Goal: Navigation & Orientation: Find specific page/section

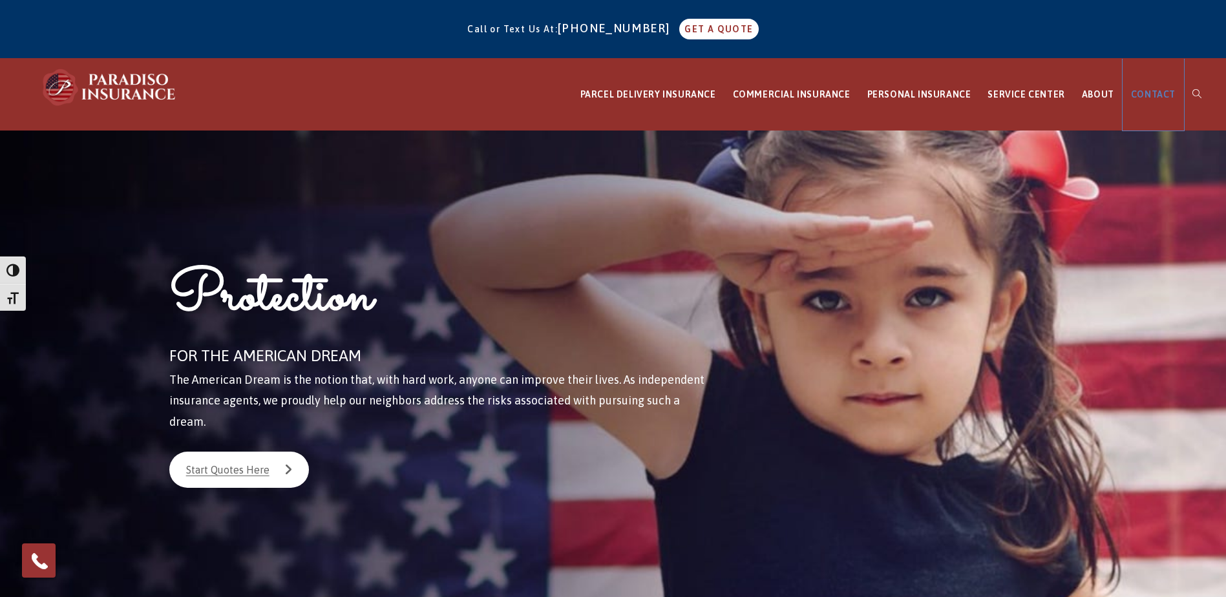
click at [1167, 95] on span "CONTACT" at bounding box center [1153, 94] width 45 height 10
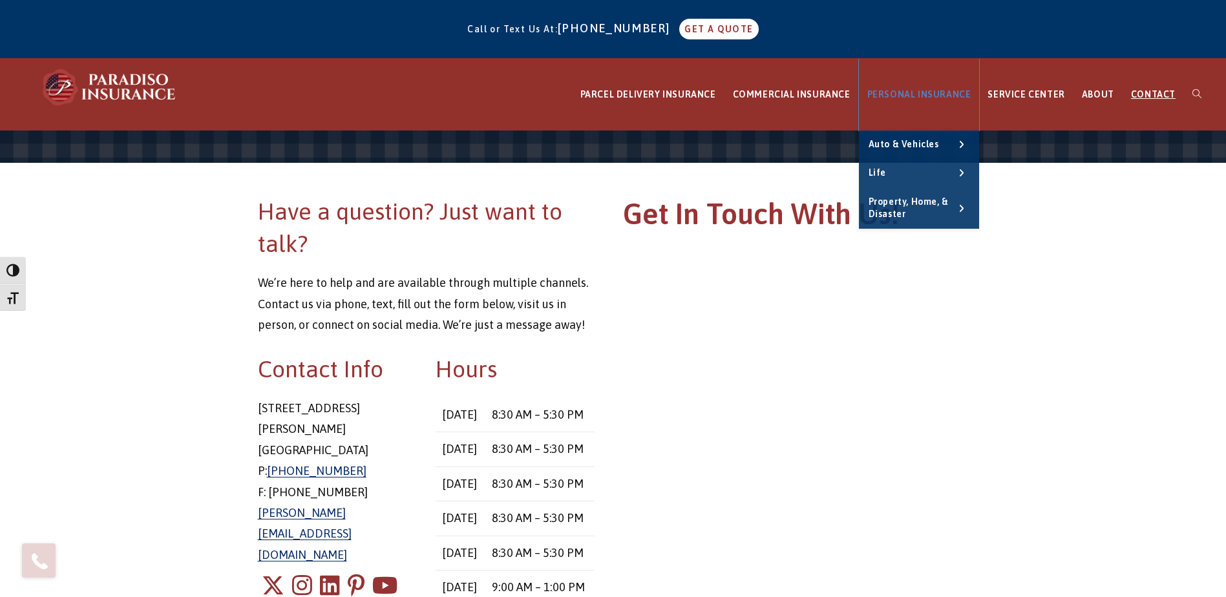
click at [932, 92] on span "PERSONAL INSURANCE" at bounding box center [919, 94] width 104 height 10
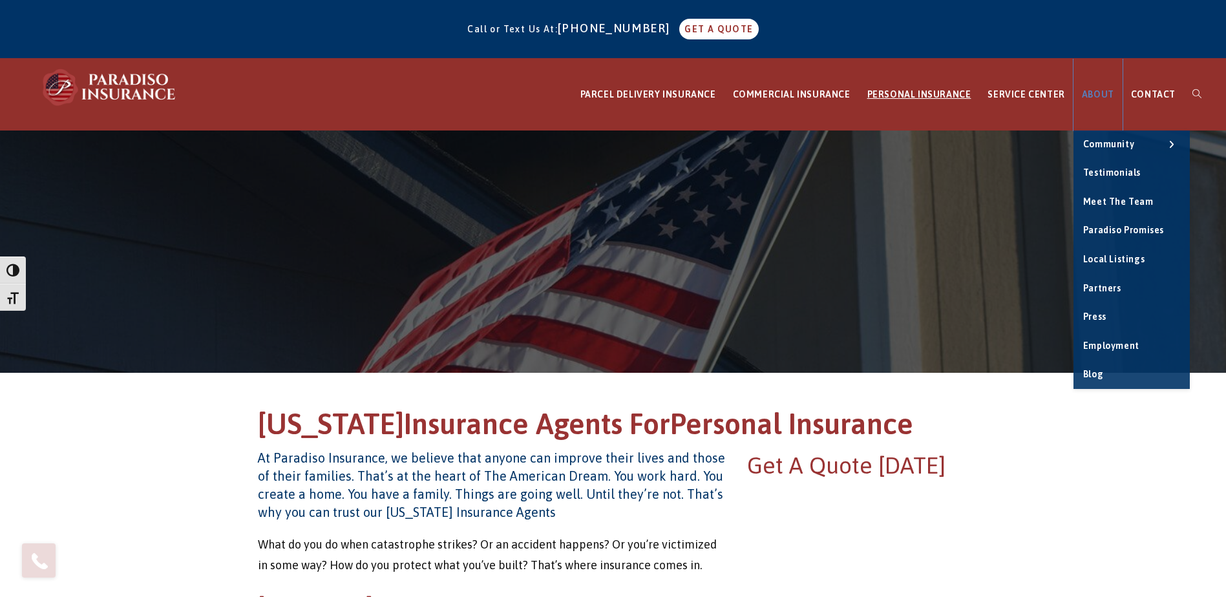
click at [1107, 85] on link "ABOUT" at bounding box center [1098, 95] width 49 height 72
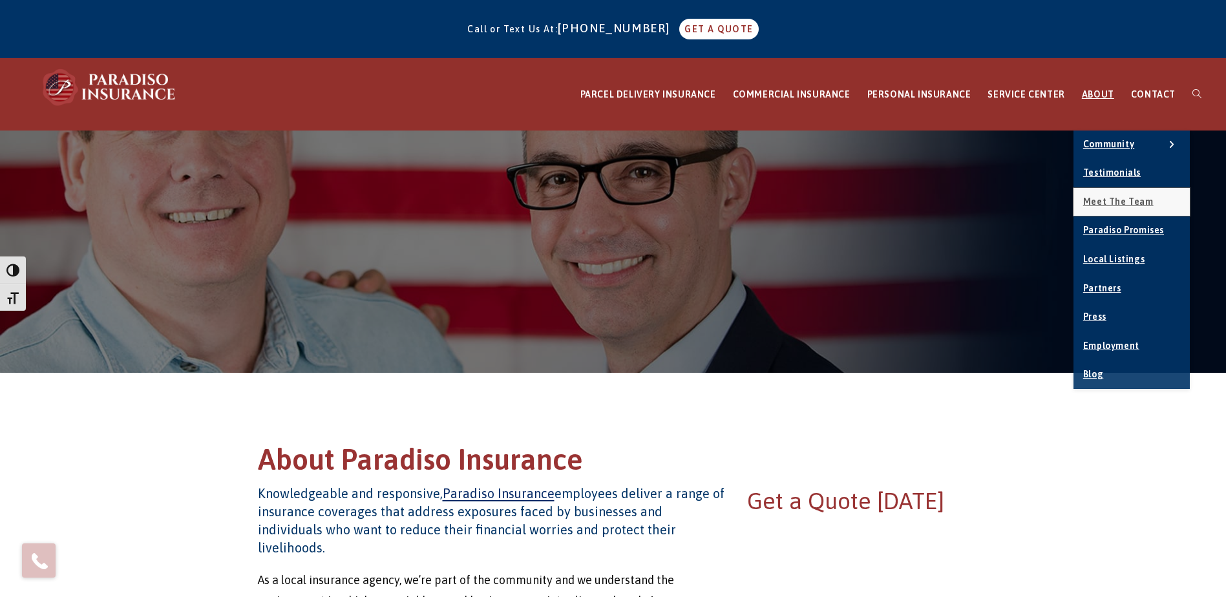
click at [1127, 206] on span "Meet the Team" at bounding box center [1118, 201] width 70 height 10
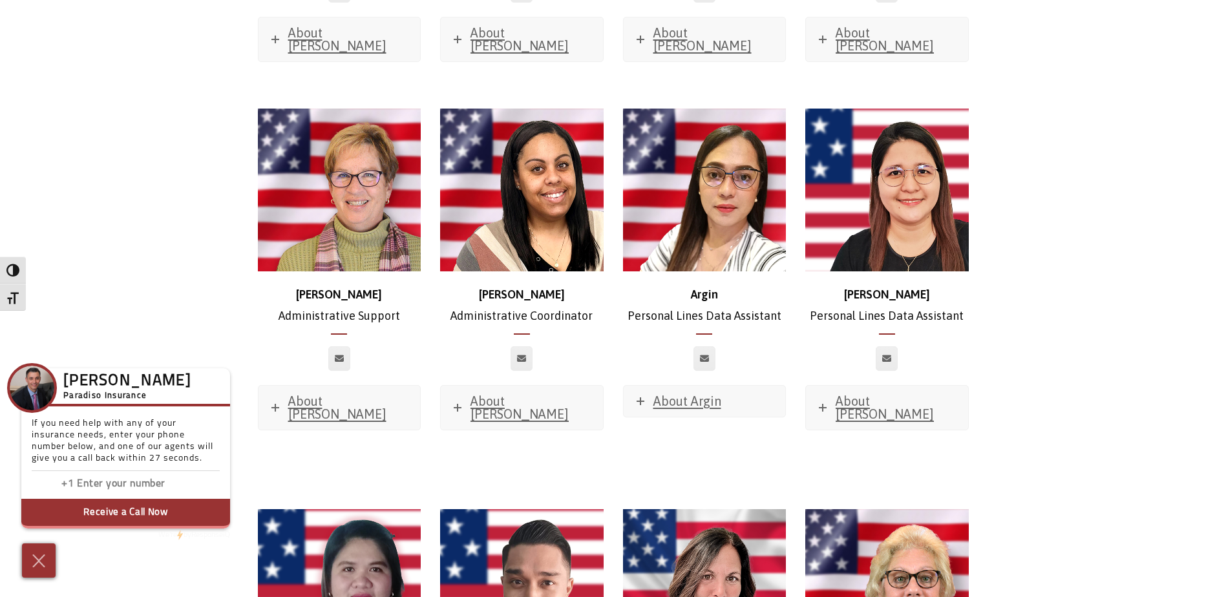
scroll to position [4524, 0]
